Goal: Task Accomplishment & Management: Use online tool/utility

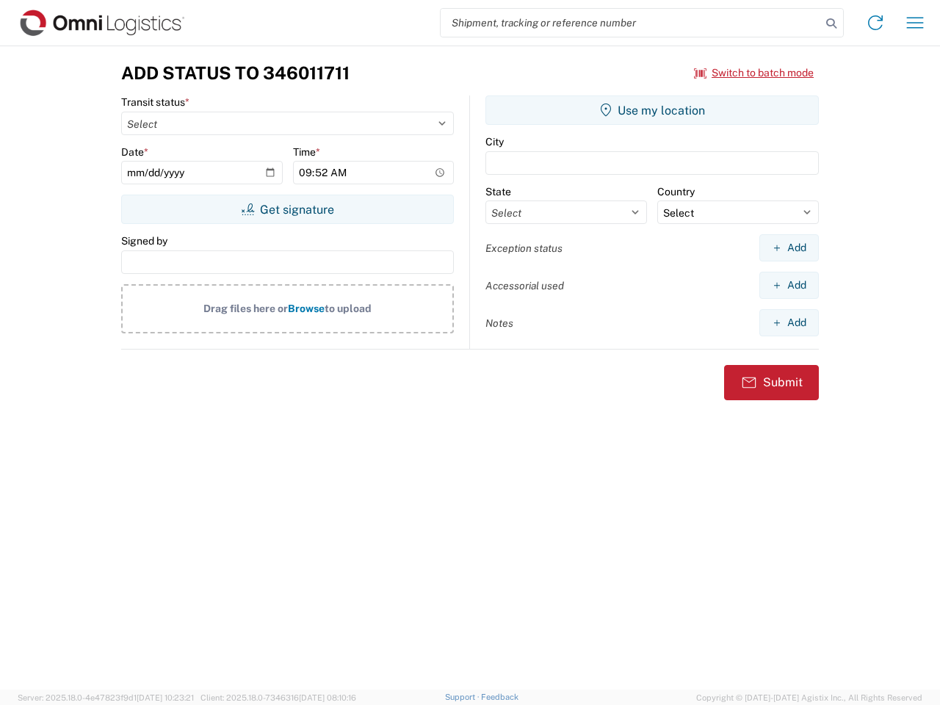
click at [631, 23] on input "search" at bounding box center [631, 23] width 380 height 28
click at [831, 24] on icon at bounding box center [831, 23] width 21 height 21
click at [876, 23] on icon at bounding box center [876, 23] width 24 height 24
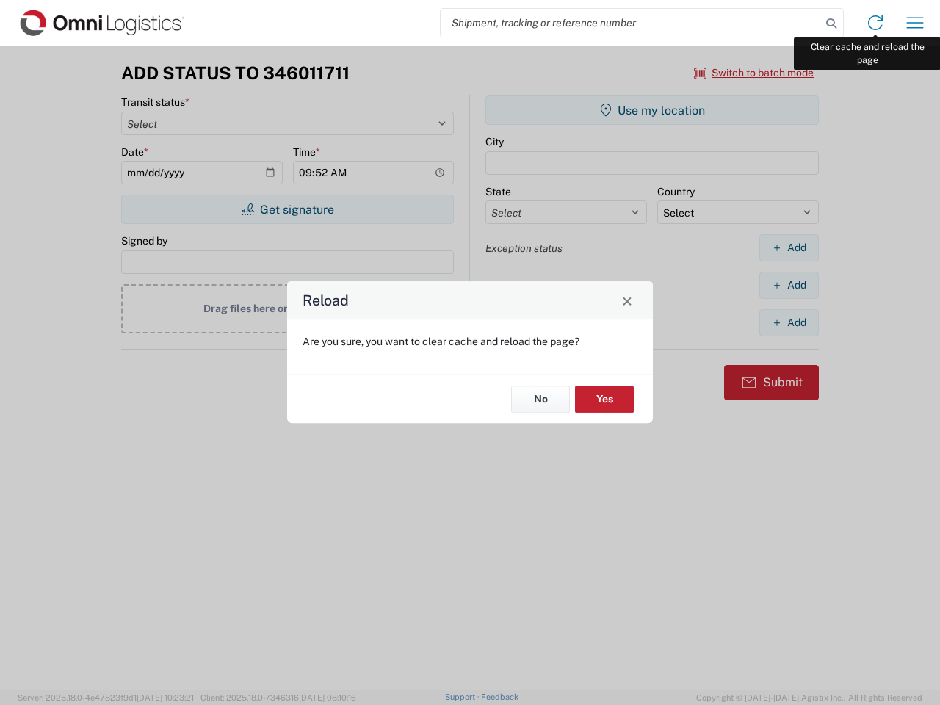
click at [915, 23] on div "Reload Are you sure, you want to clear cache and reload the page? No Yes" at bounding box center [470, 352] width 940 height 705
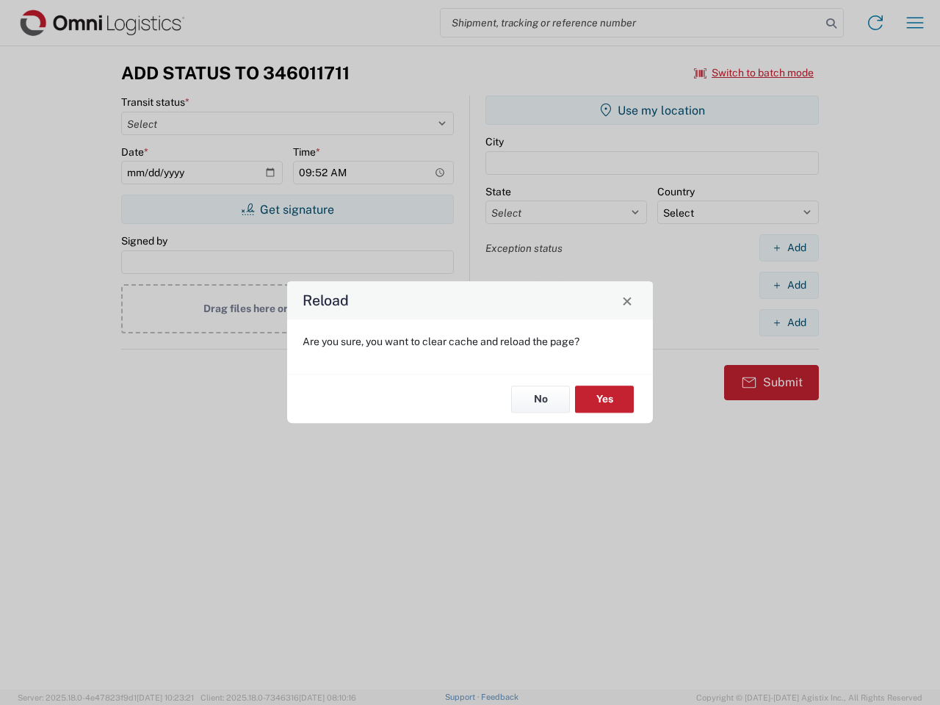
click at [754, 73] on div "Reload Are you sure, you want to clear cache and reload the page? No Yes" at bounding box center [470, 352] width 940 height 705
click at [287, 209] on div "Reload Are you sure, you want to clear cache and reload the page? No Yes" at bounding box center [470, 352] width 940 height 705
click at [652, 110] on div "Reload Are you sure, you want to clear cache and reload the page? No Yes" at bounding box center [470, 352] width 940 height 705
click at [789, 248] on div "Reload Are you sure, you want to clear cache and reload the page? No Yes" at bounding box center [470, 352] width 940 height 705
click at [789, 285] on div "Reload Are you sure, you want to clear cache and reload the page? No Yes" at bounding box center [470, 352] width 940 height 705
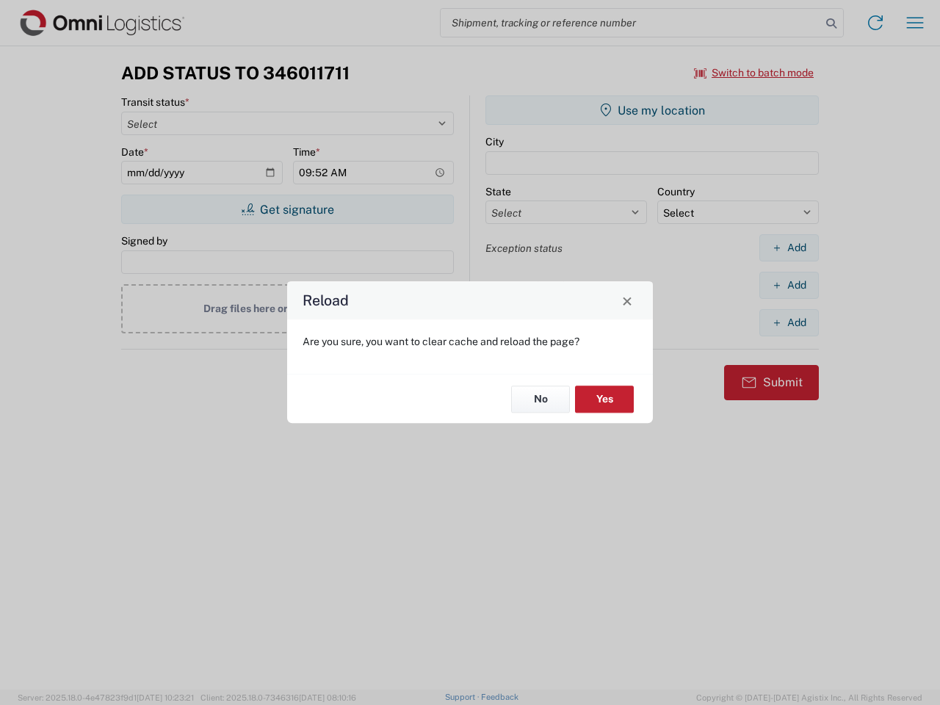
click at [789, 322] on div "Reload Are you sure, you want to clear cache and reload the page? No Yes" at bounding box center [470, 352] width 940 height 705
